Goal: Task Accomplishment & Management: Use online tool/utility

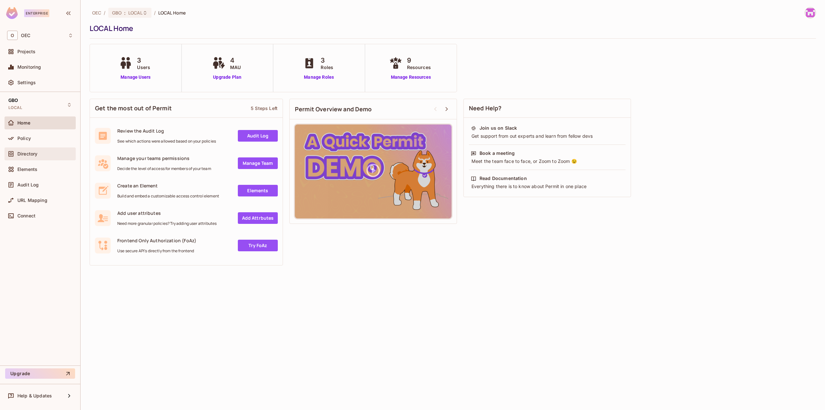
click at [31, 154] on span "Directory" at bounding box center [27, 153] width 20 height 5
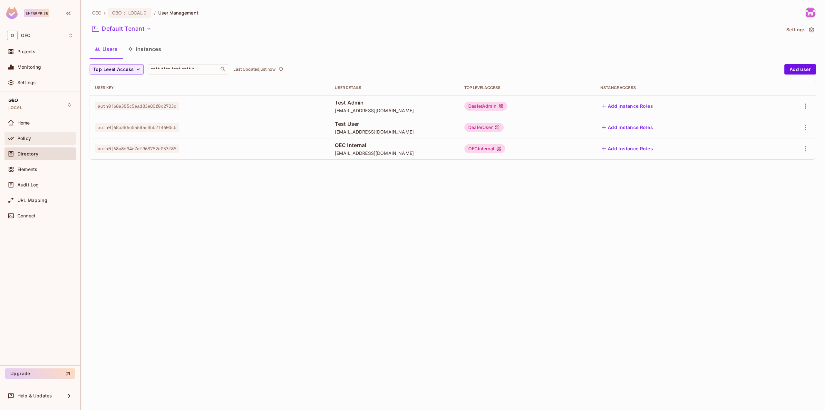
click at [30, 136] on span "Policy" at bounding box center [24, 138] width 14 height 5
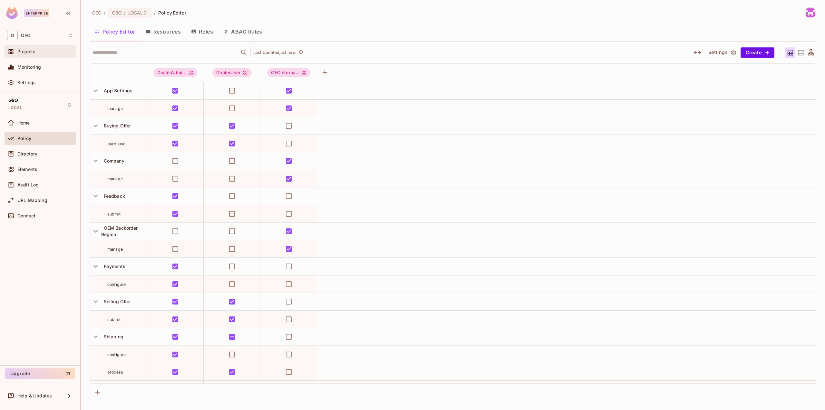
click at [32, 50] on span "Projects" at bounding box center [26, 51] width 18 height 5
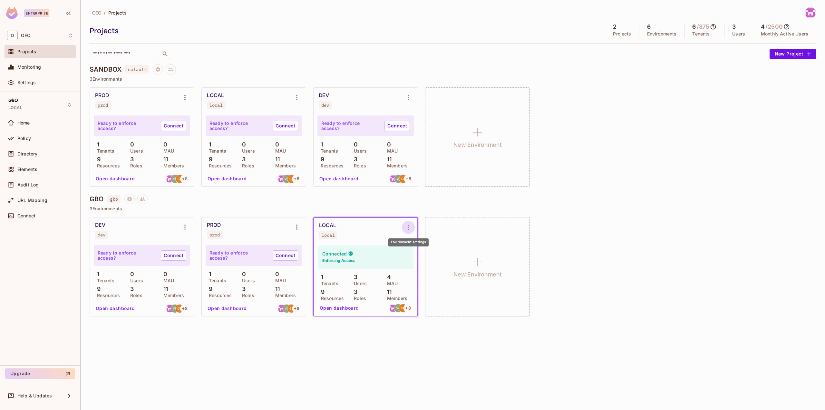
click at [411, 229] on icon "Environment settings" at bounding box center [409, 227] width 8 height 8
click at [435, 254] on div "Copy API Key" at bounding box center [442, 254] width 30 height 6
click at [657, 135] on div "PROD prod Ready to enforce access? Connect 1 Tenants 0 Users 0 MAU 9 Resources …" at bounding box center [453, 136] width 727 height 99
